Goal: Task Accomplishment & Management: Manage account settings

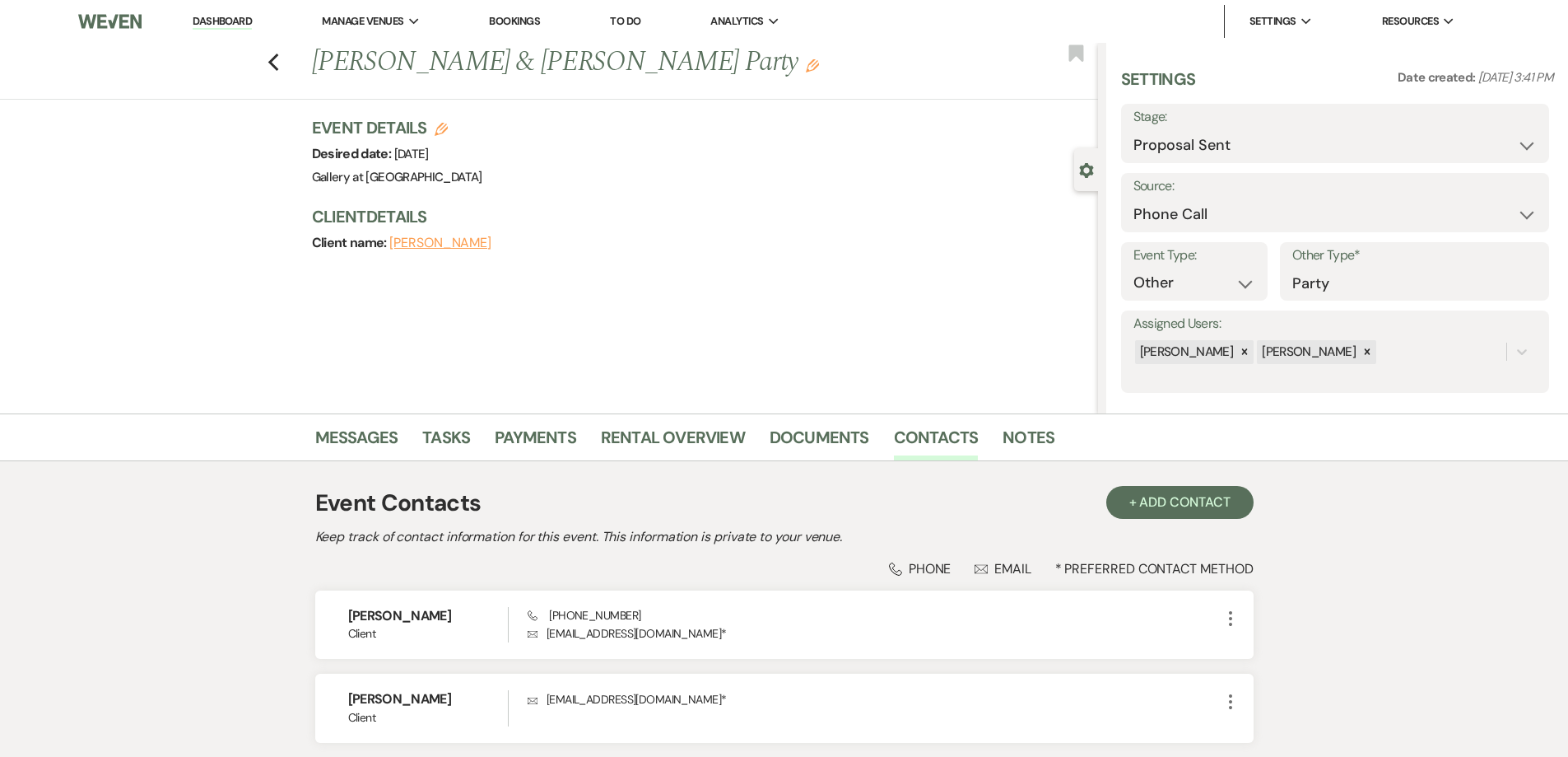
select select "6"
select select "22"
select select "13"
click at [909, 447] on link "Contacts" at bounding box center [937, 442] width 85 height 36
click at [936, 439] on link "Contacts" at bounding box center [937, 442] width 85 height 36
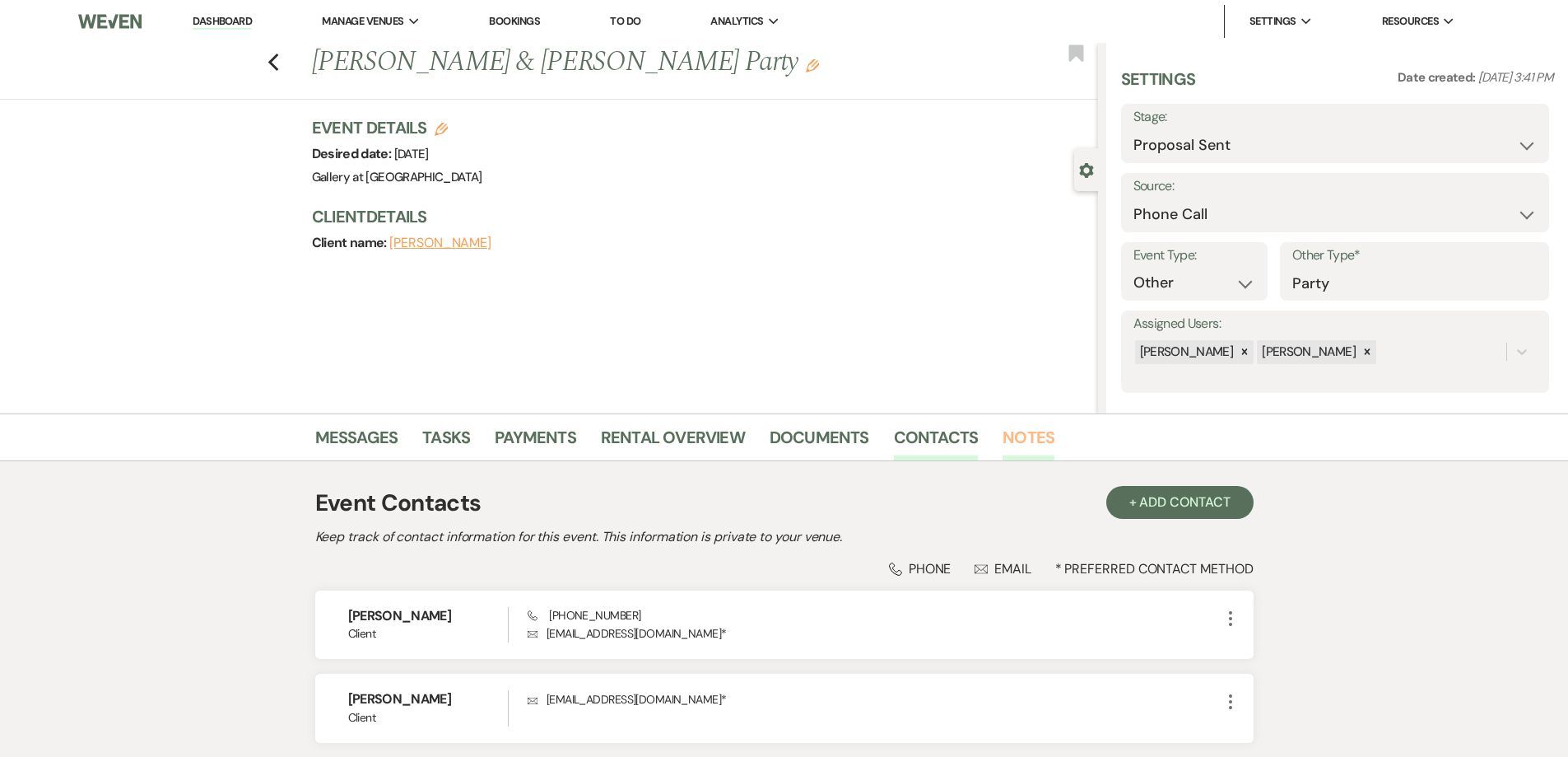
click at [1025, 442] on link "Notes" at bounding box center [1028, 442] width 52 height 36
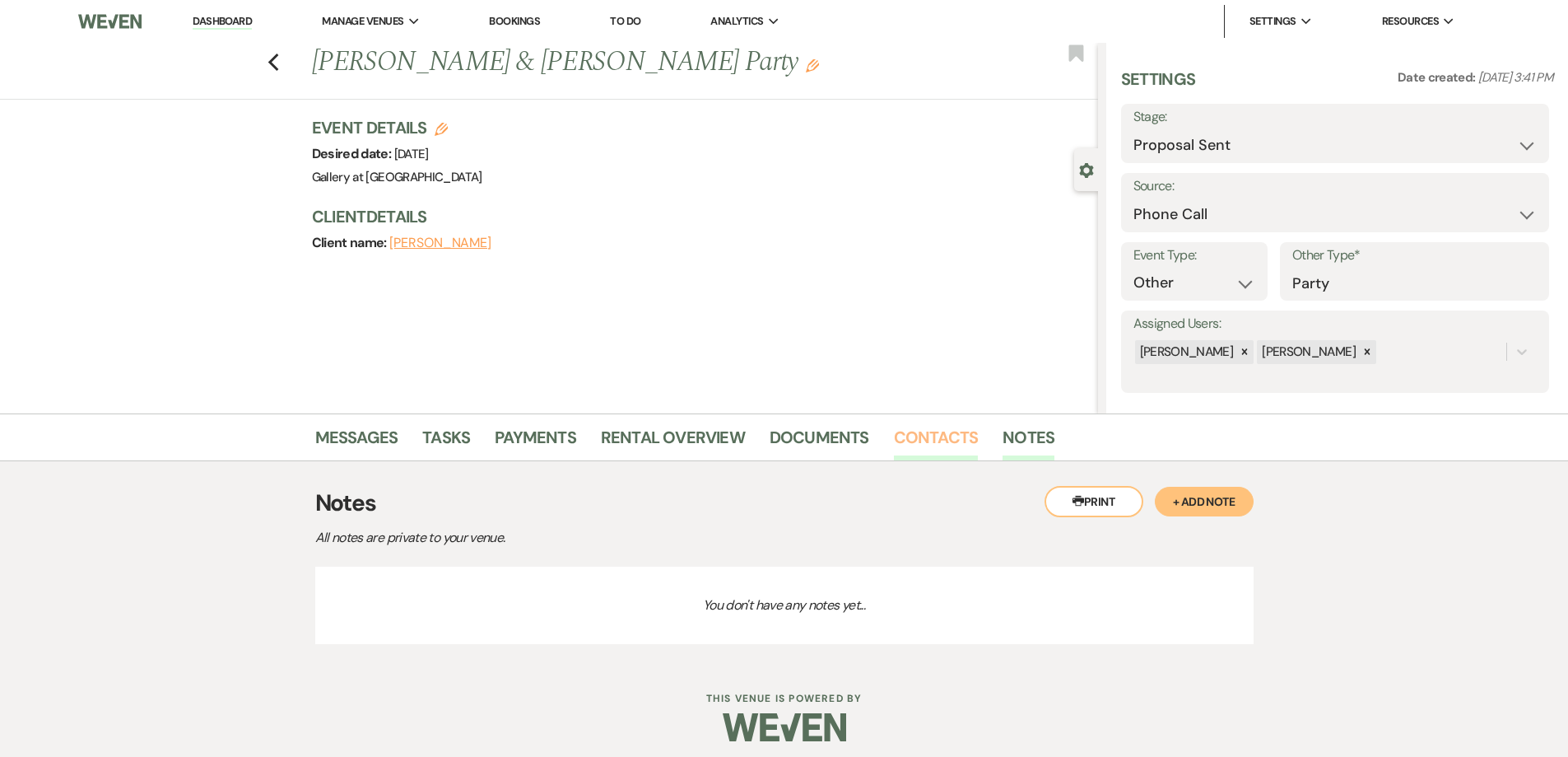
click at [923, 448] on link "Contacts" at bounding box center [937, 442] width 85 height 36
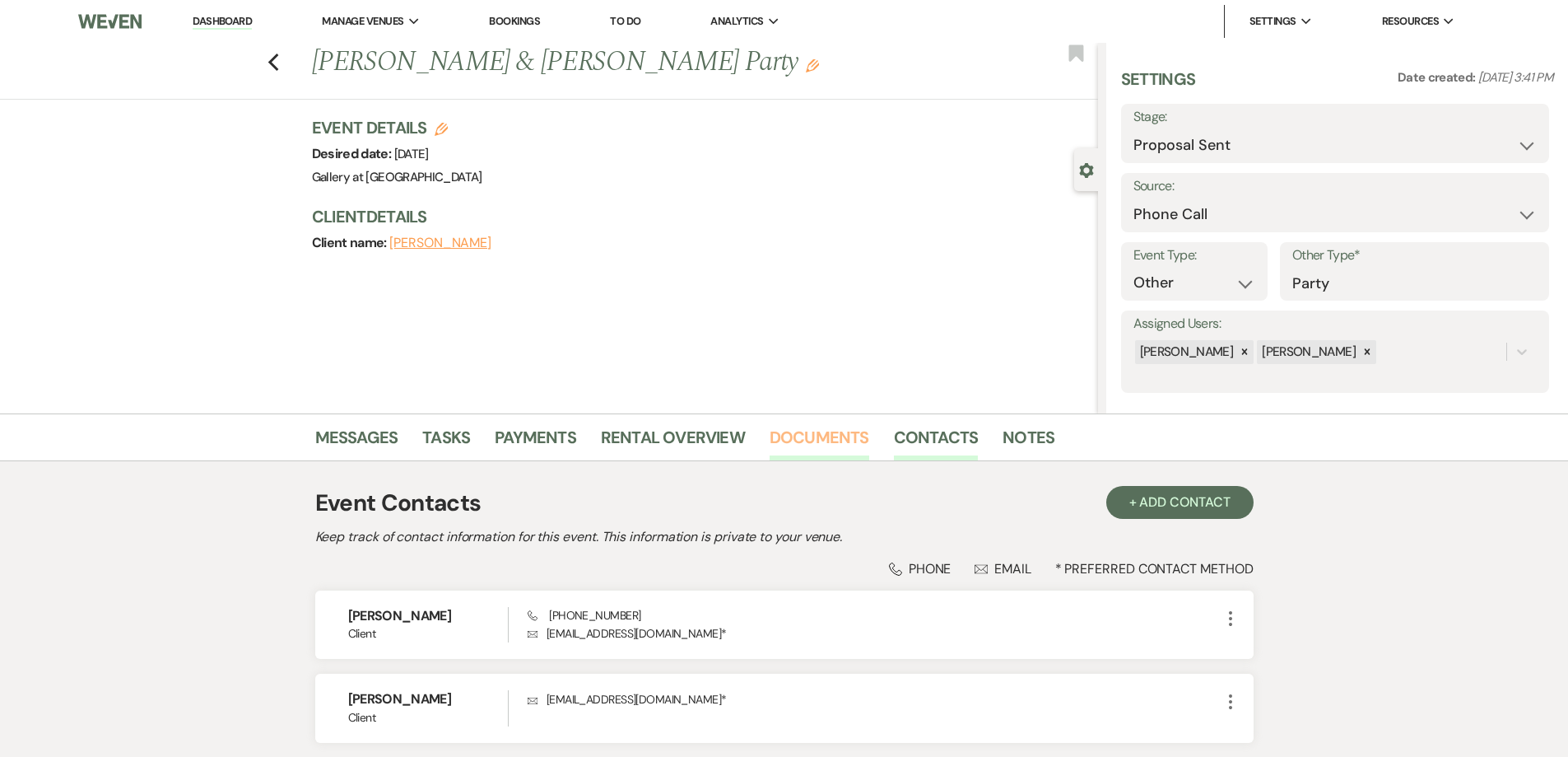
click at [791, 438] on link "Documents" at bounding box center [819, 442] width 100 height 36
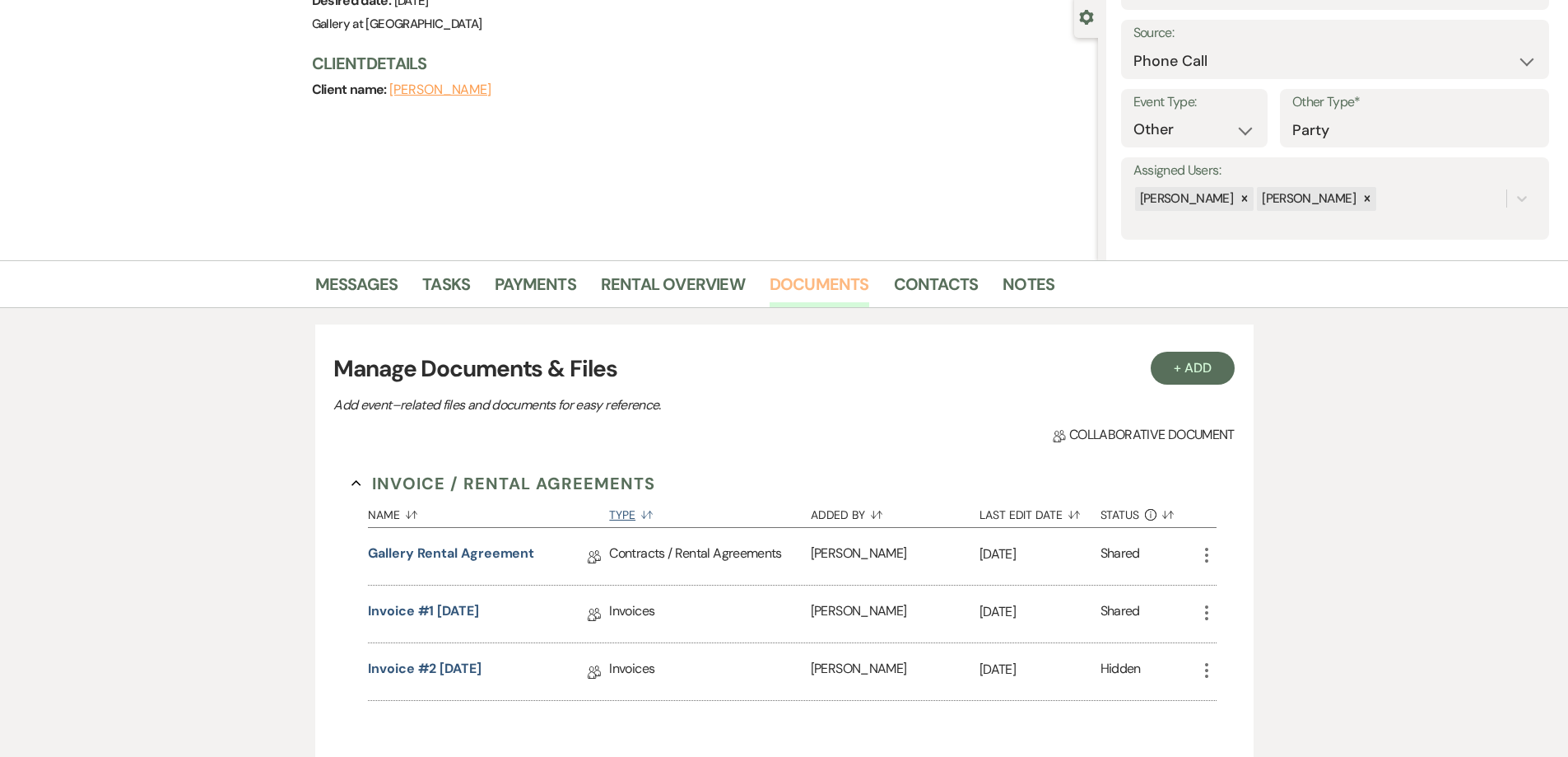
scroll to position [247, 0]
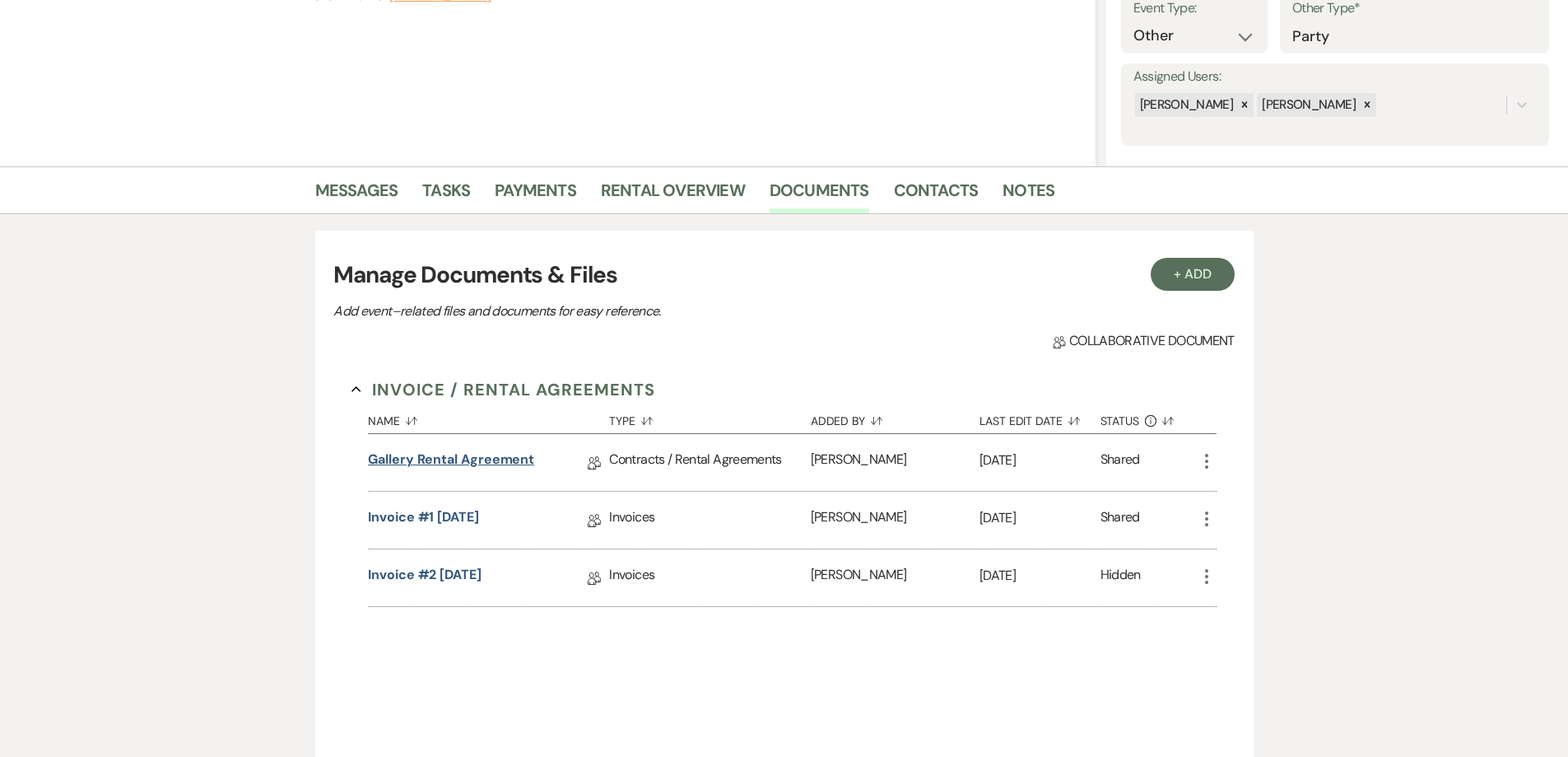
click at [499, 461] on link "Gallery Rental Agreement" at bounding box center [451, 462] width 167 height 26
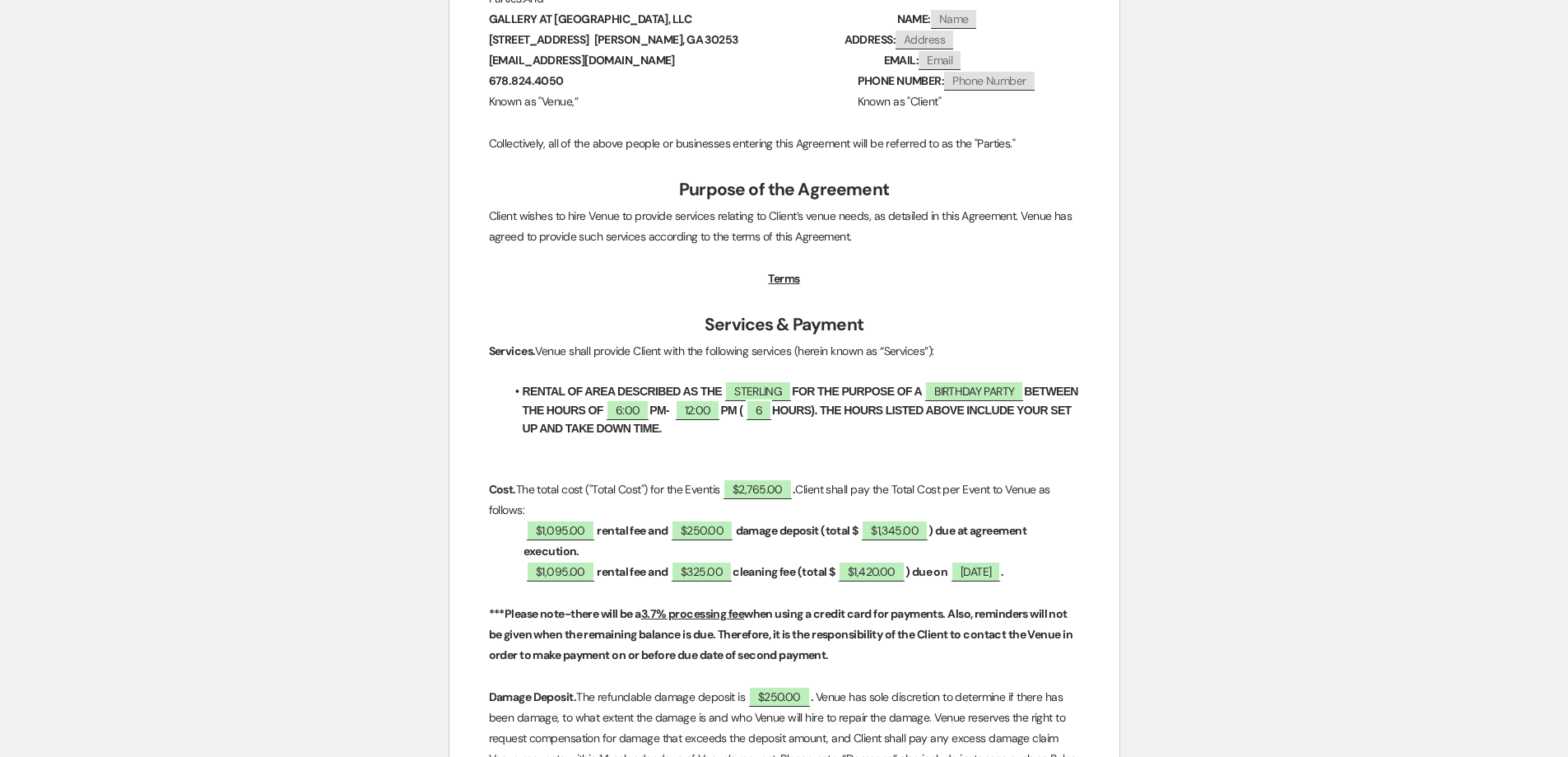
scroll to position [576, 0]
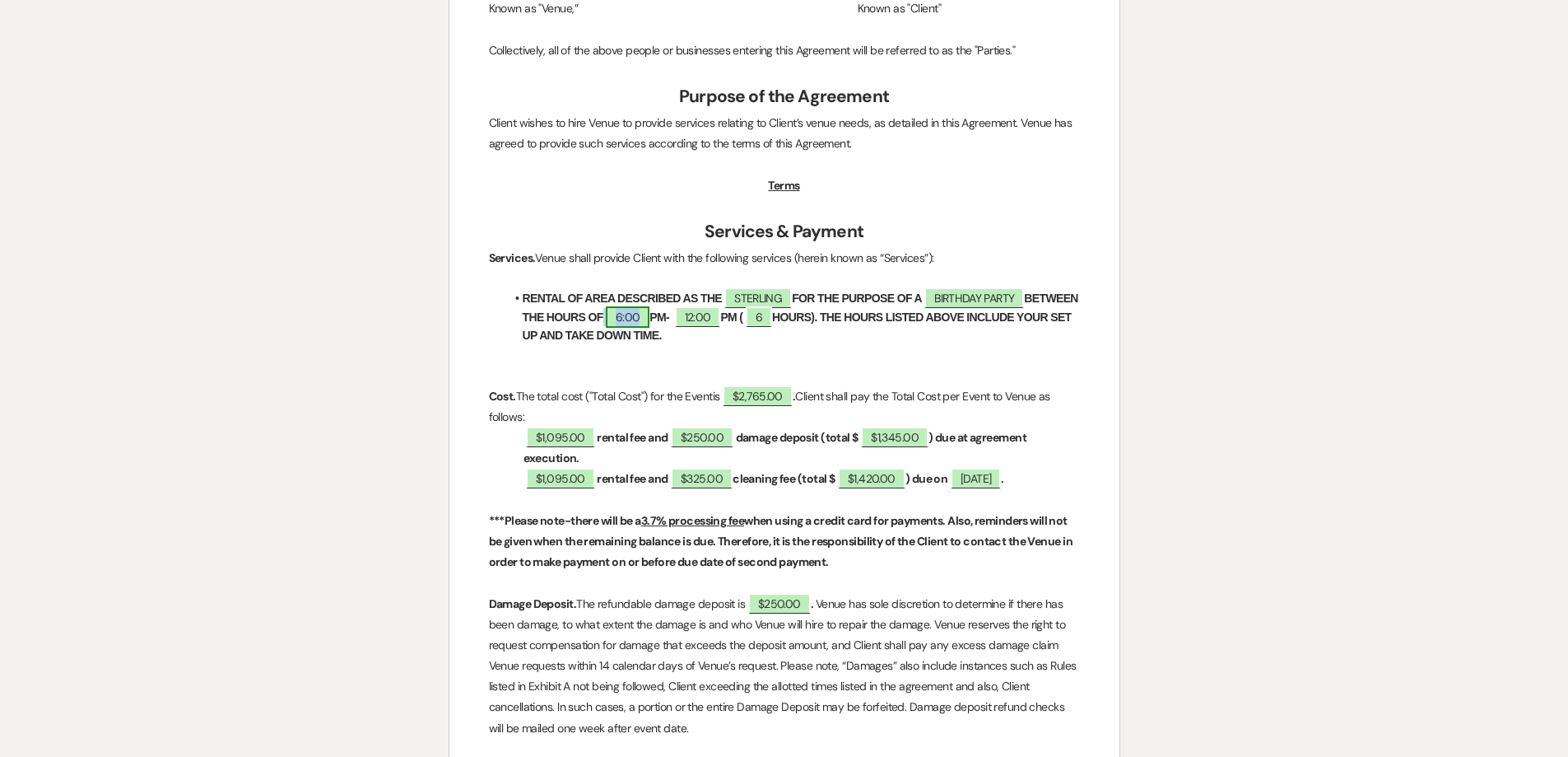
click at [649, 314] on span "6:00" at bounding box center [627, 317] width 43 height 21
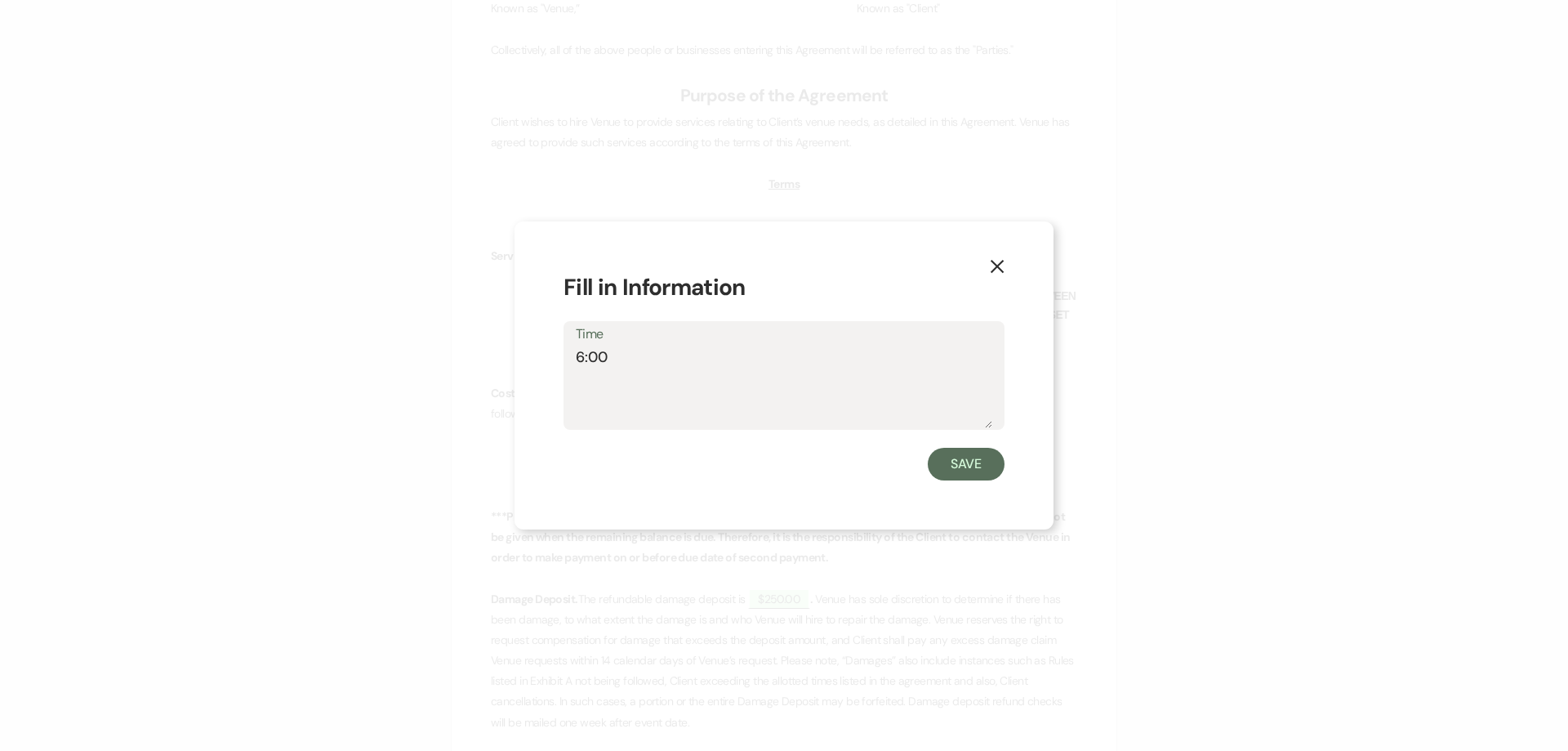
click at [583, 354] on textarea "6:00" at bounding box center [784, 387] width 416 height 81
type textarea "5:00"
click at [984, 472] on button "Save" at bounding box center [966, 463] width 77 height 32
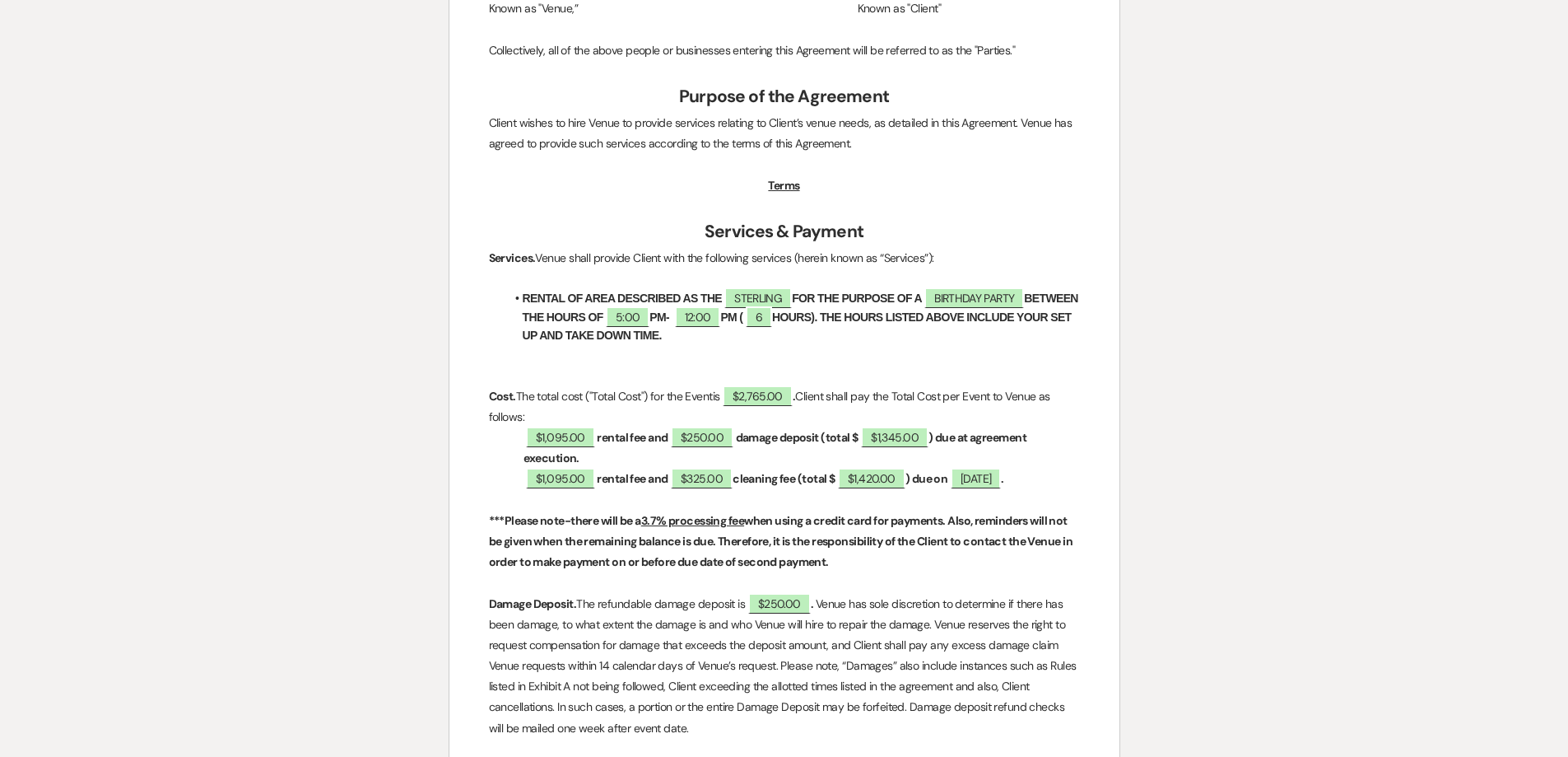
click at [747, 326] on li "RENTAL OF AREA DESCRIBED AS THE ﻿ STERLING ﻿ FOR THE PURPOSE OF A ﻿ BIRTHDAY PA…" at bounding box center [792, 317] width 574 height 56
click at [721, 319] on span "12:00" at bounding box center [698, 317] width 46 height 21
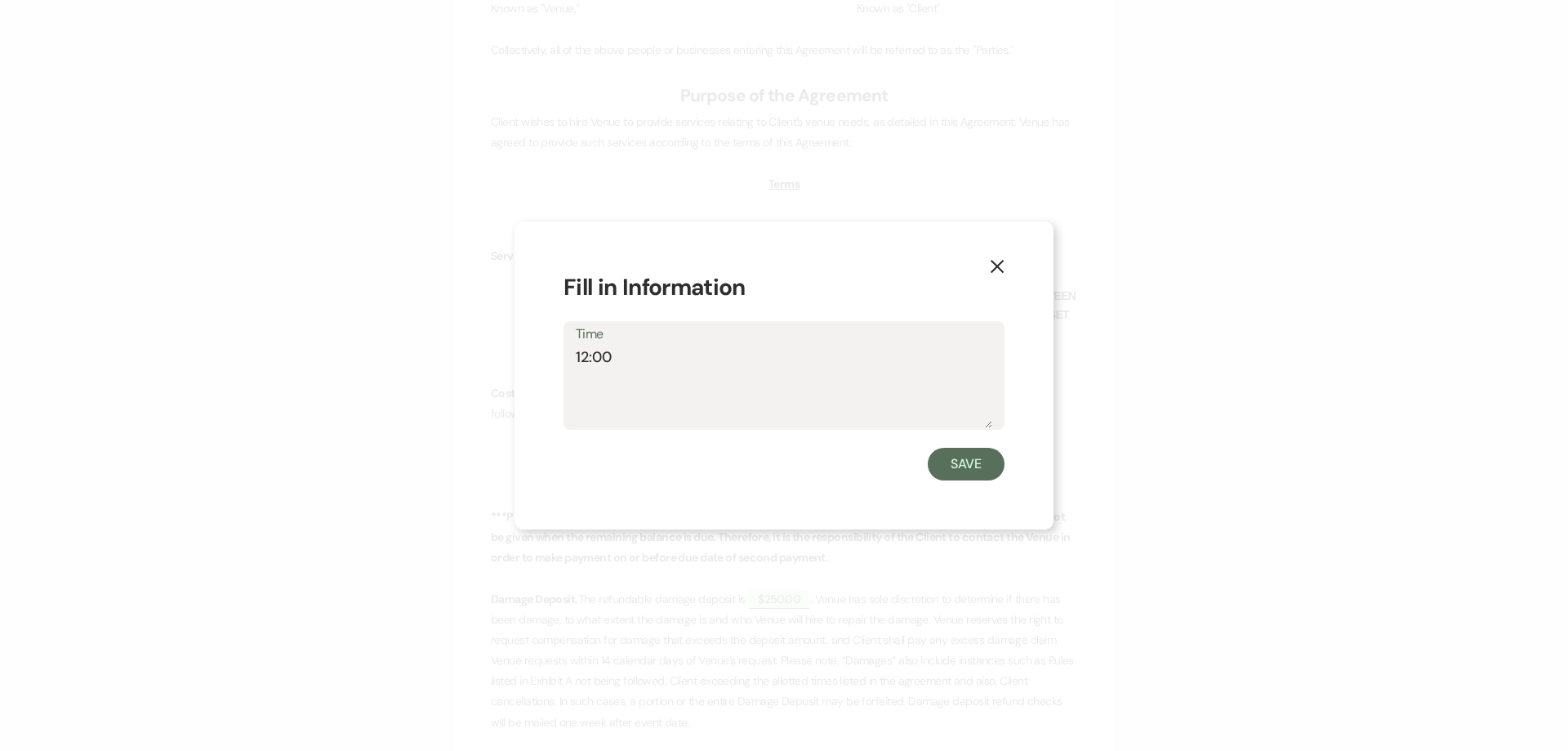
click at [589, 354] on textarea "12:00" at bounding box center [784, 387] width 416 height 81
type textarea "11:00"
click at [938, 485] on div "X Fill in Information Time 11:00 Save" at bounding box center [784, 376] width 539 height 308
click at [951, 452] on button "Save" at bounding box center [966, 463] width 77 height 32
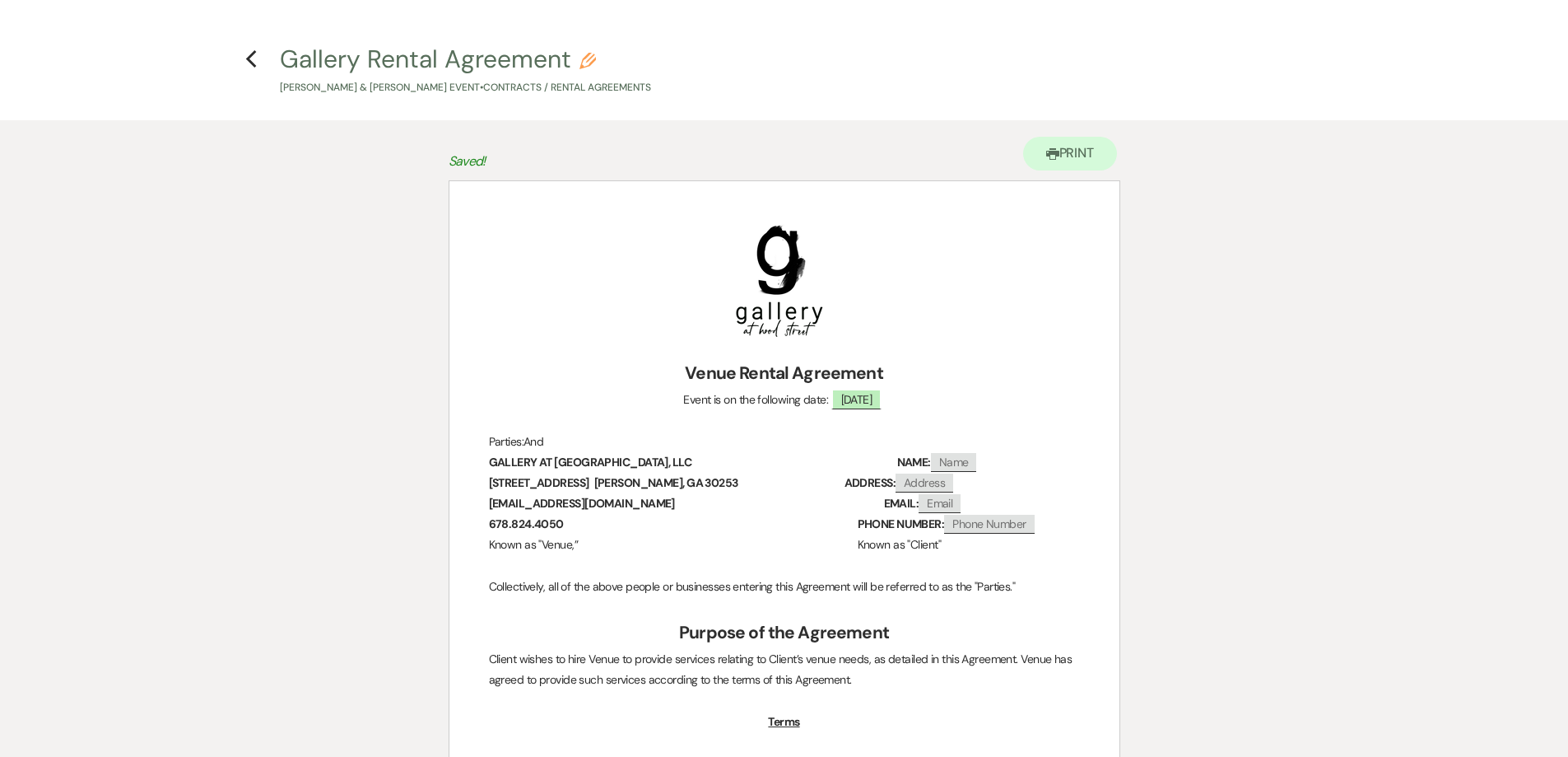
scroll to position [0, 0]
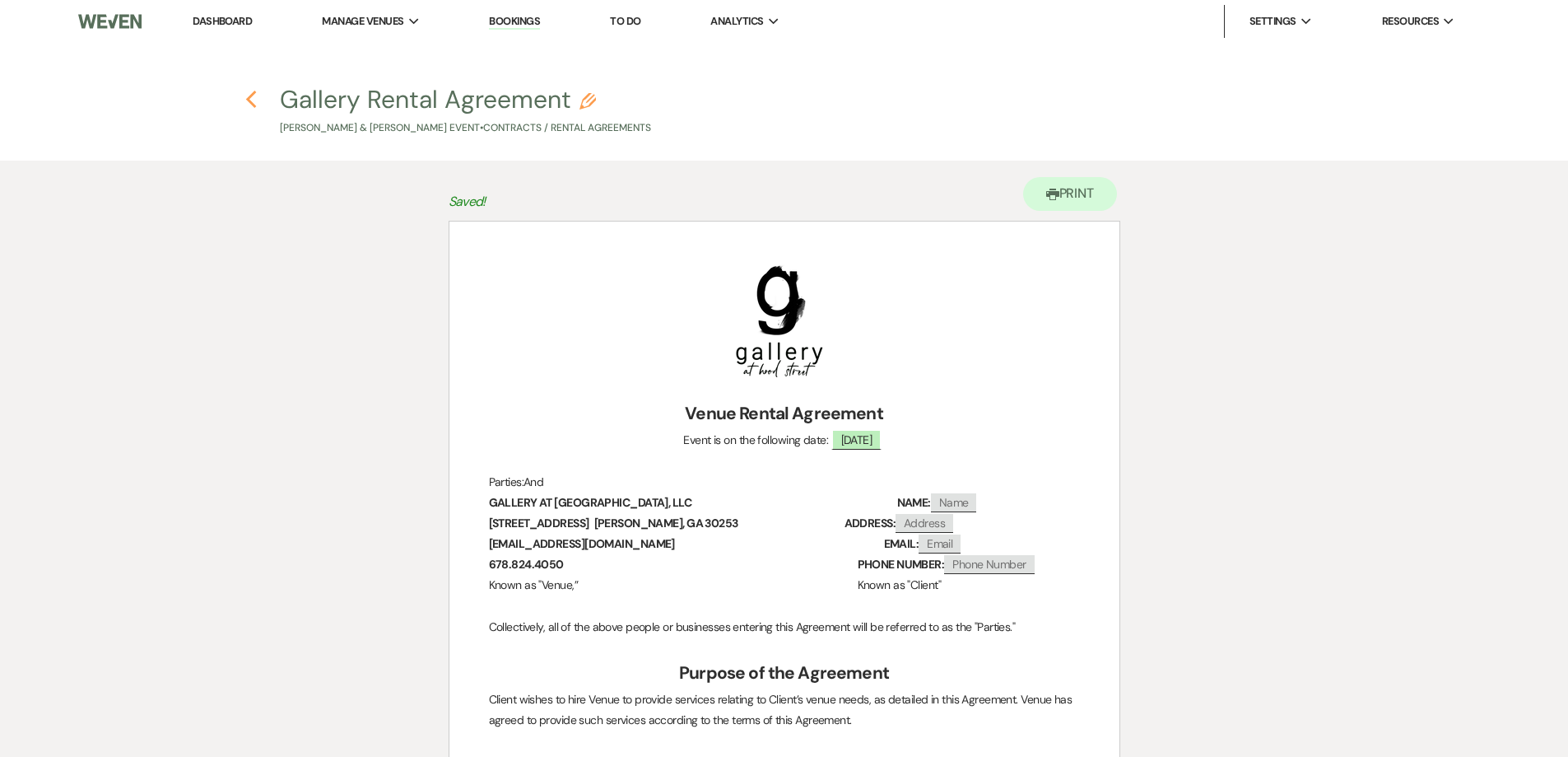
click at [250, 105] on icon "Previous" at bounding box center [251, 100] width 12 height 19
select select "6"
select select "22"
select select "13"
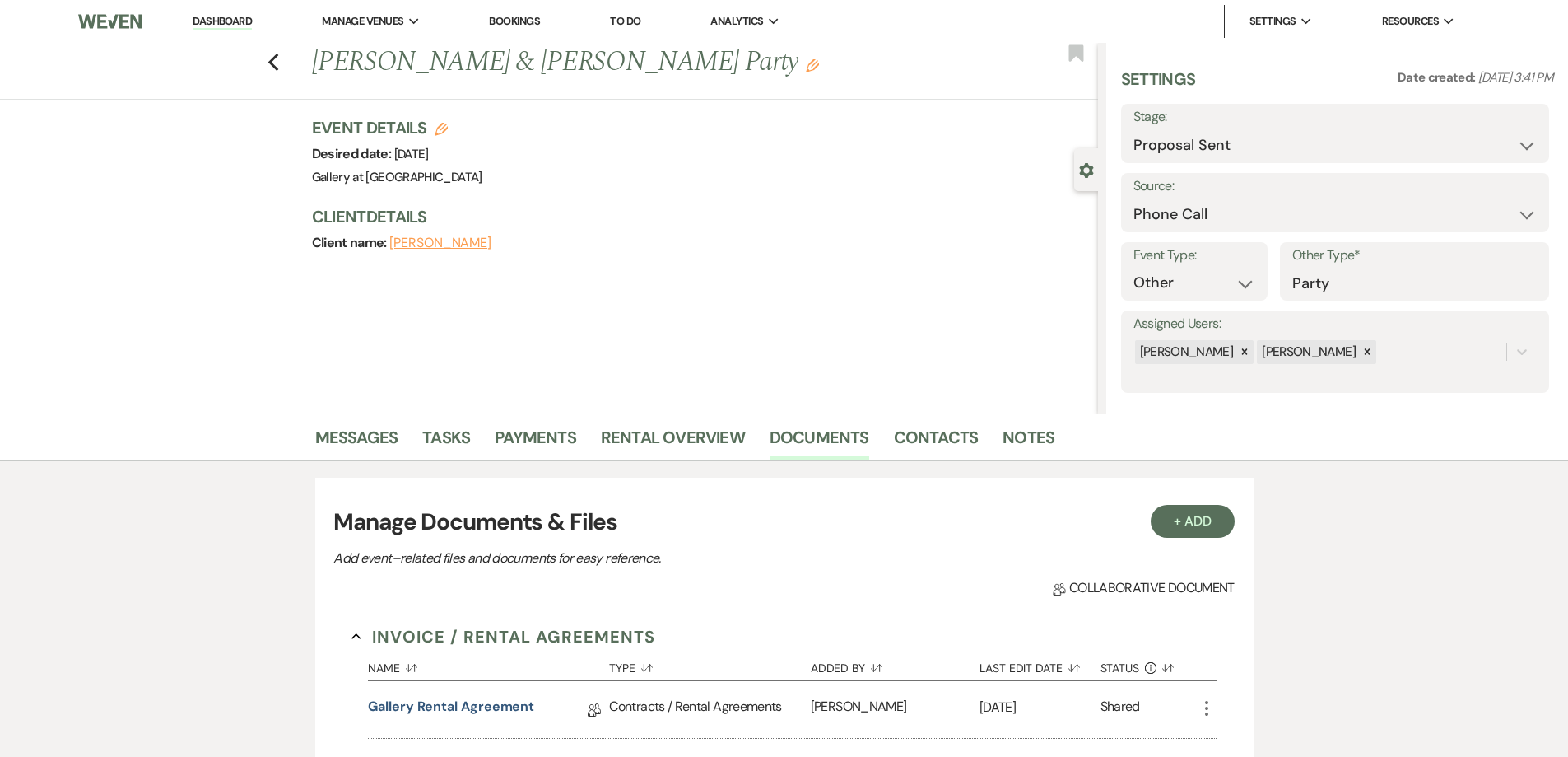
scroll to position [247, 0]
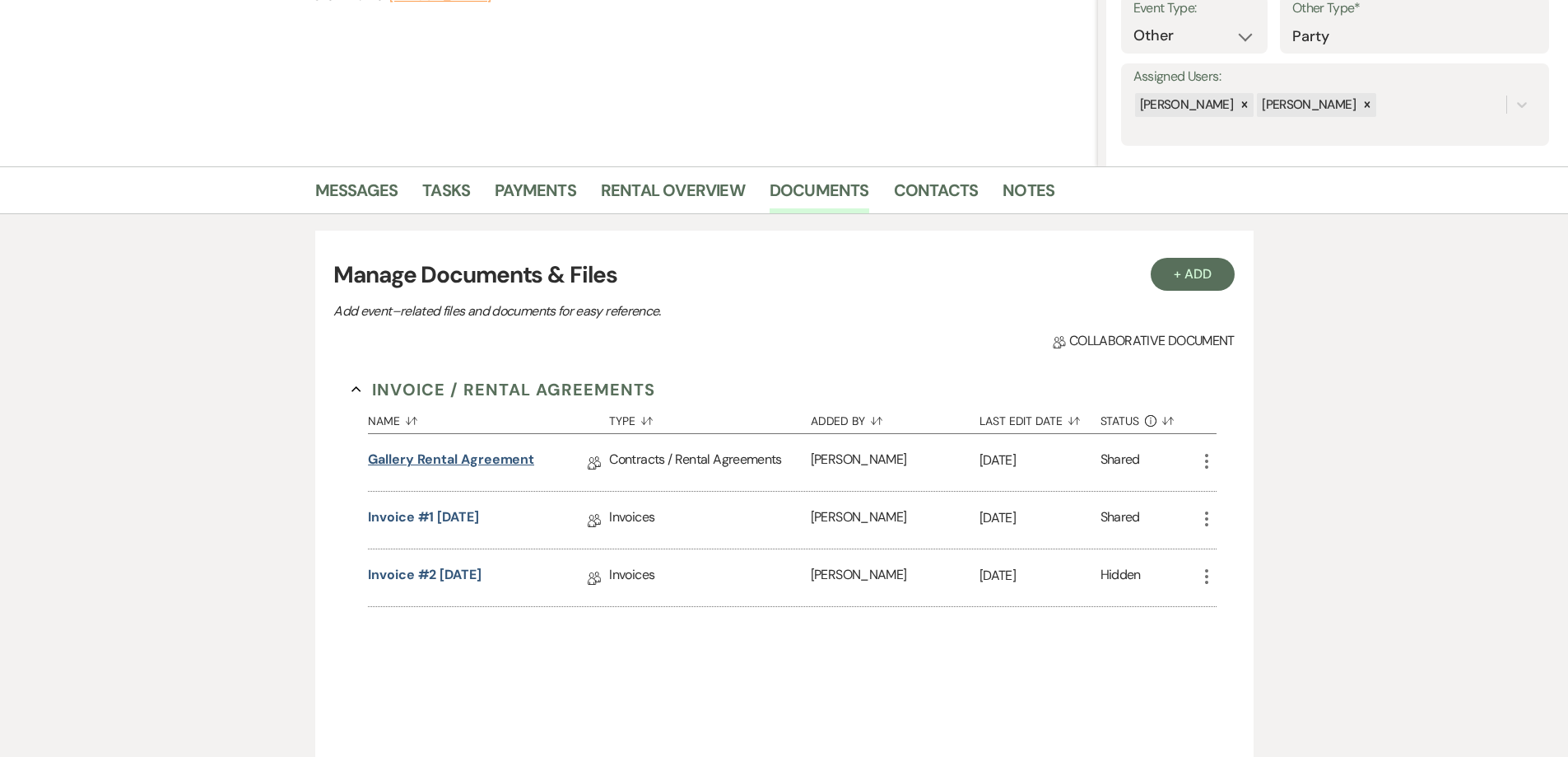
click at [463, 462] on link "Gallery Rental Agreement" at bounding box center [451, 462] width 167 height 26
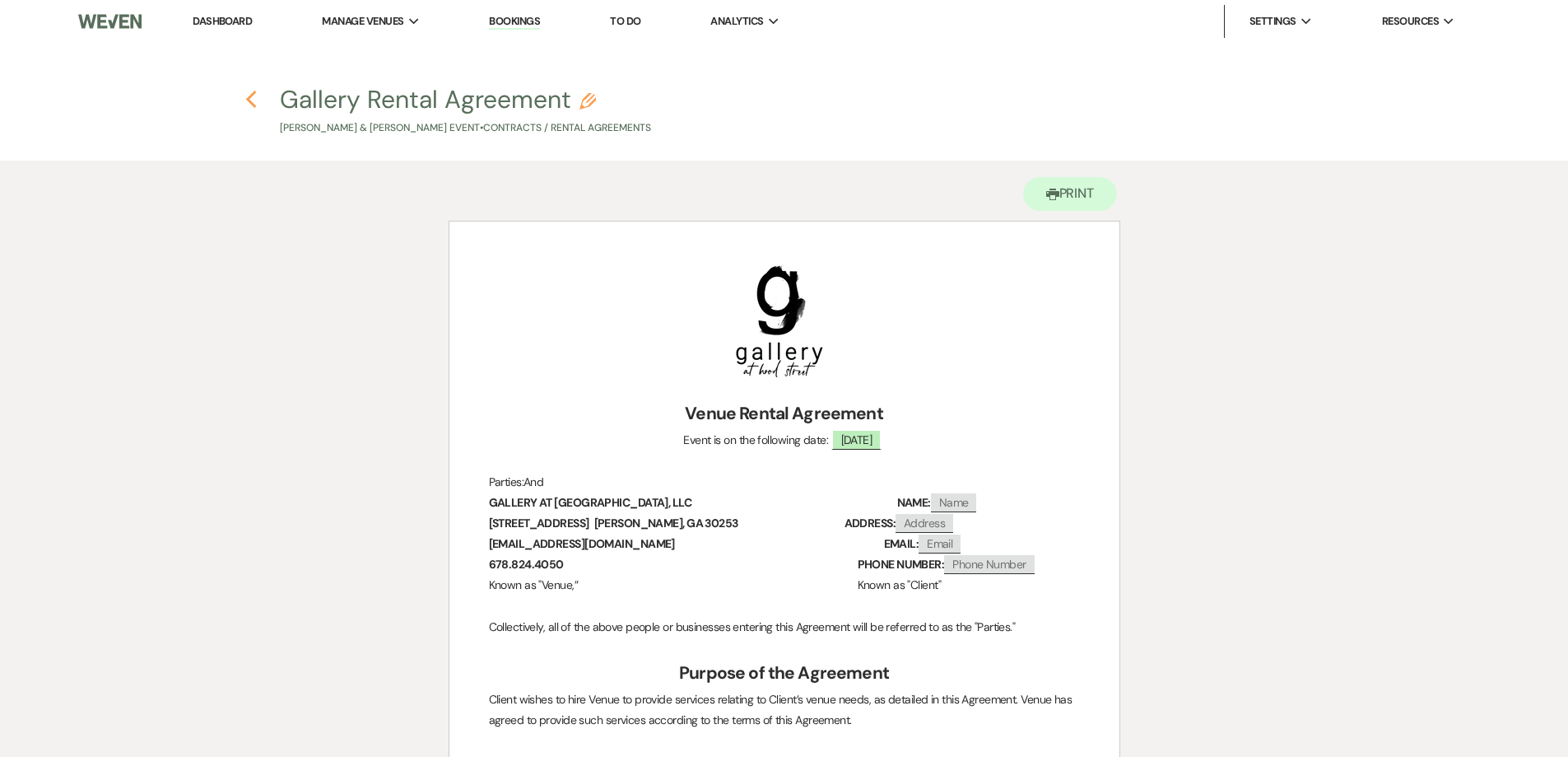
click at [249, 101] on use "button" at bounding box center [251, 100] width 11 height 19
select select "6"
select select "22"
select select "13"
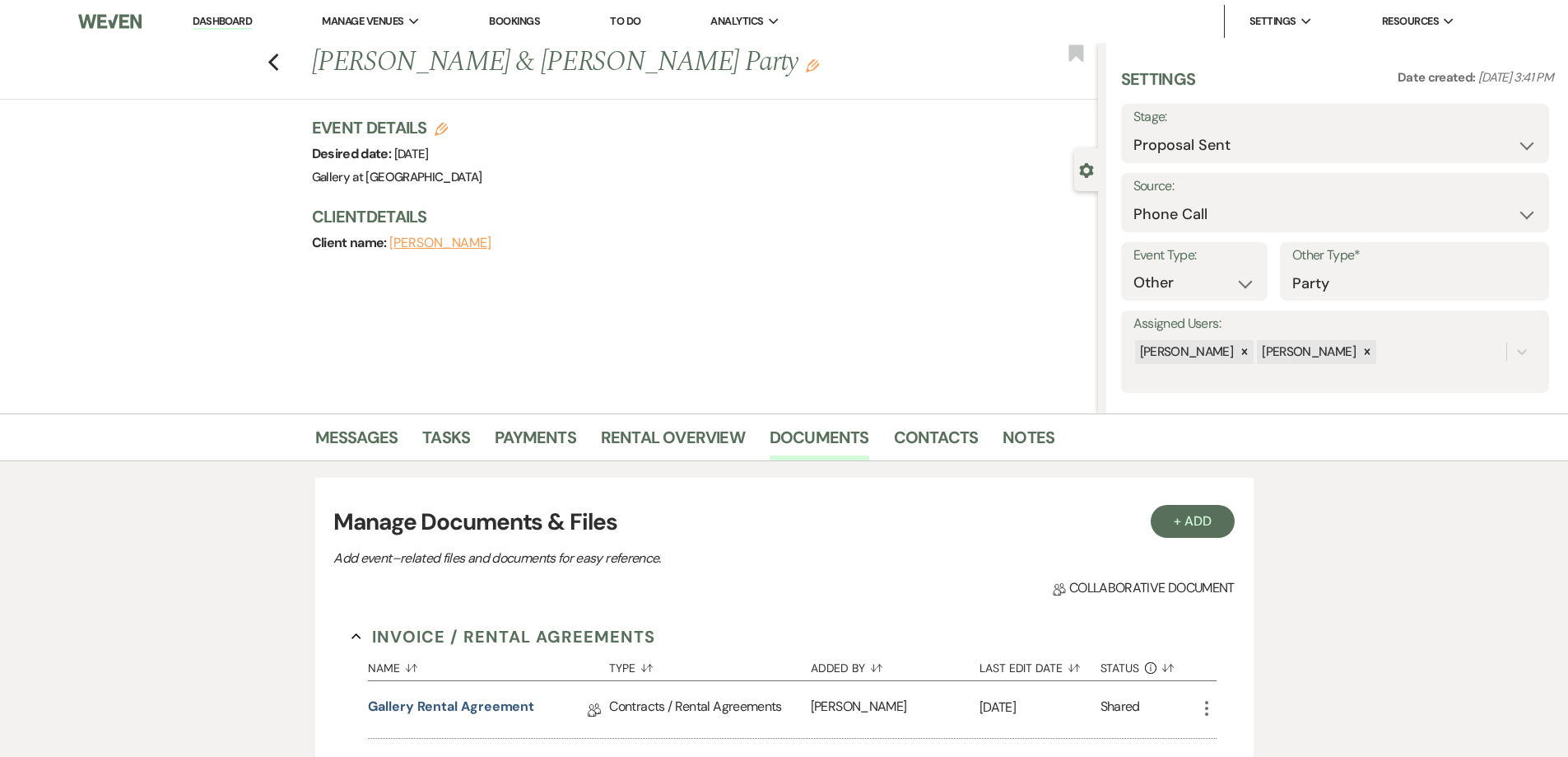
click at [220, 18] on link "Dashboard" at bounding box center [221, 22] width 59 height 16
